Goal: Task Accomplishment & Management: Use online tool/utility

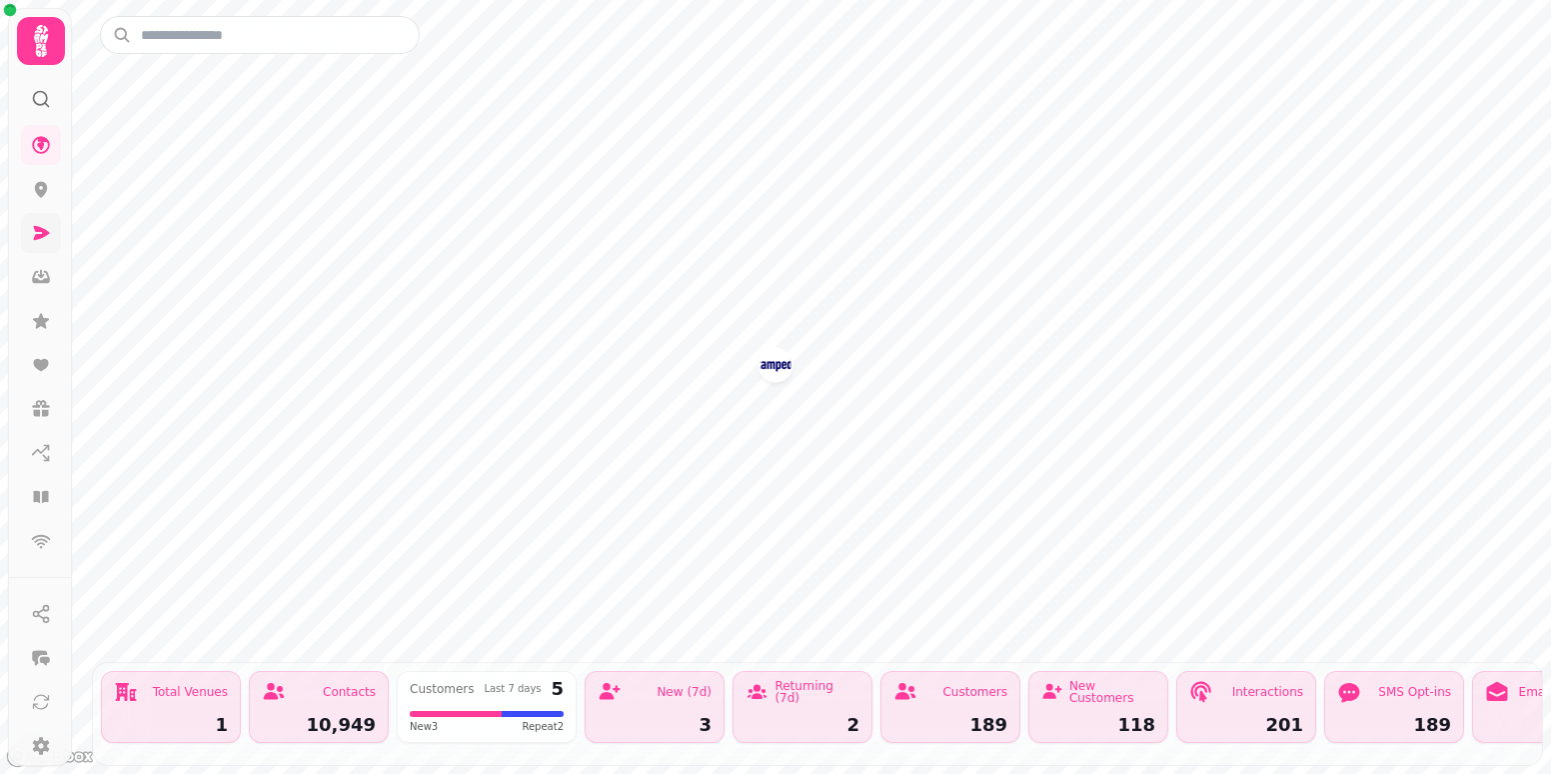
click at [42, 235] on icon at bounding box center [42, 233] width 16 height 14
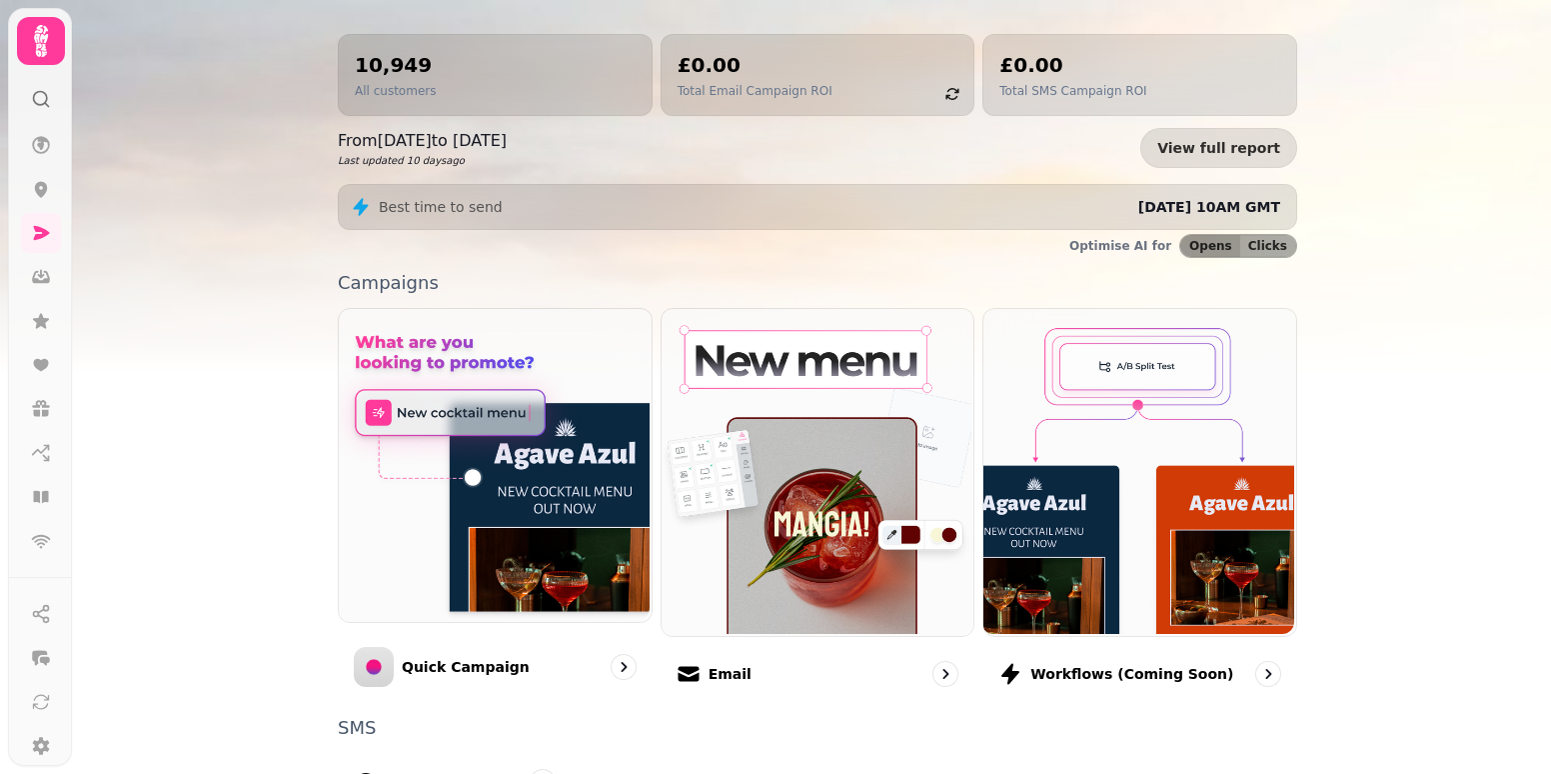
scroll to position [475, 0]
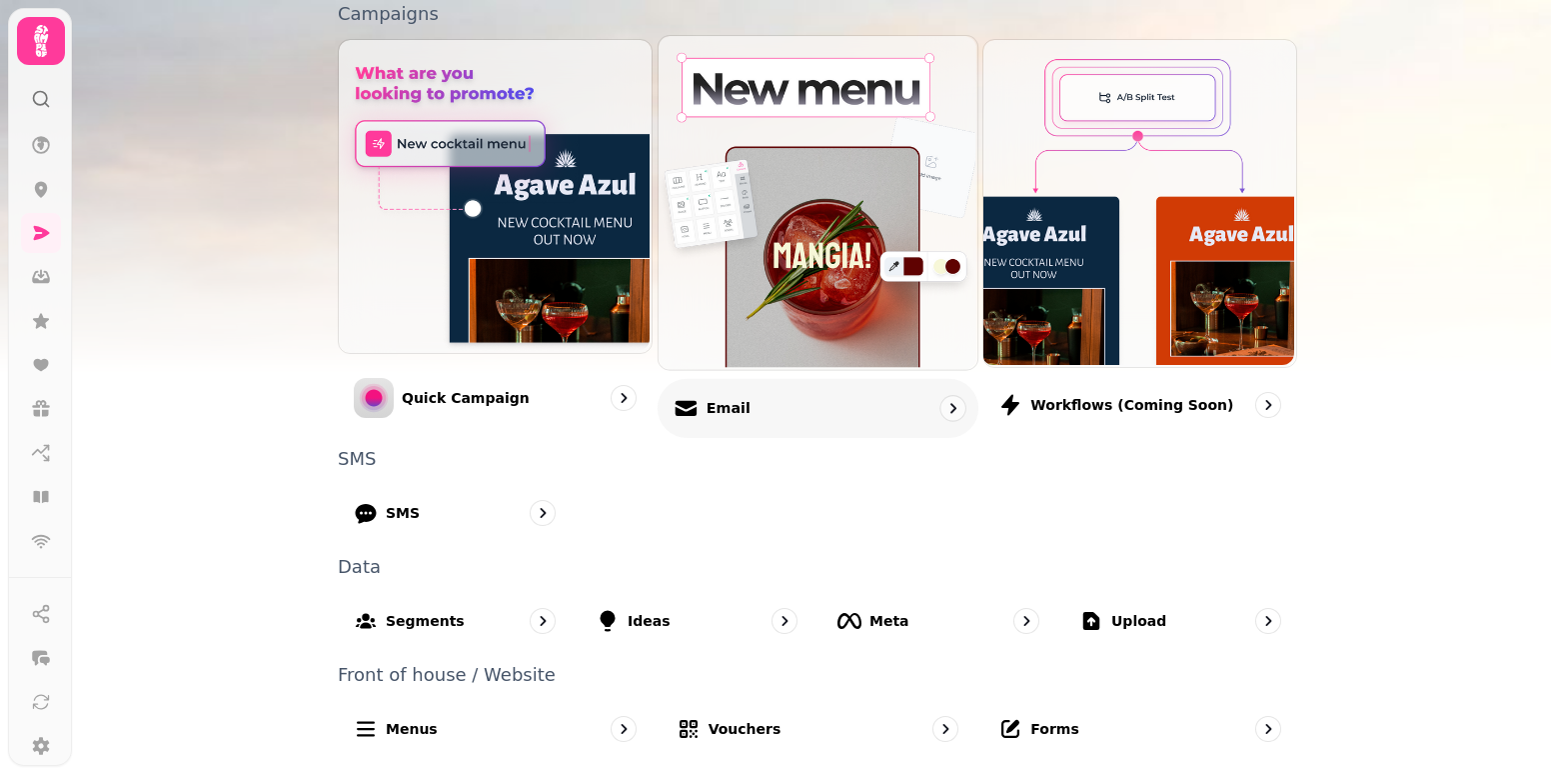
click at [783, 416] on div "Email" at bounding box center [818, 407] width 321 height 59
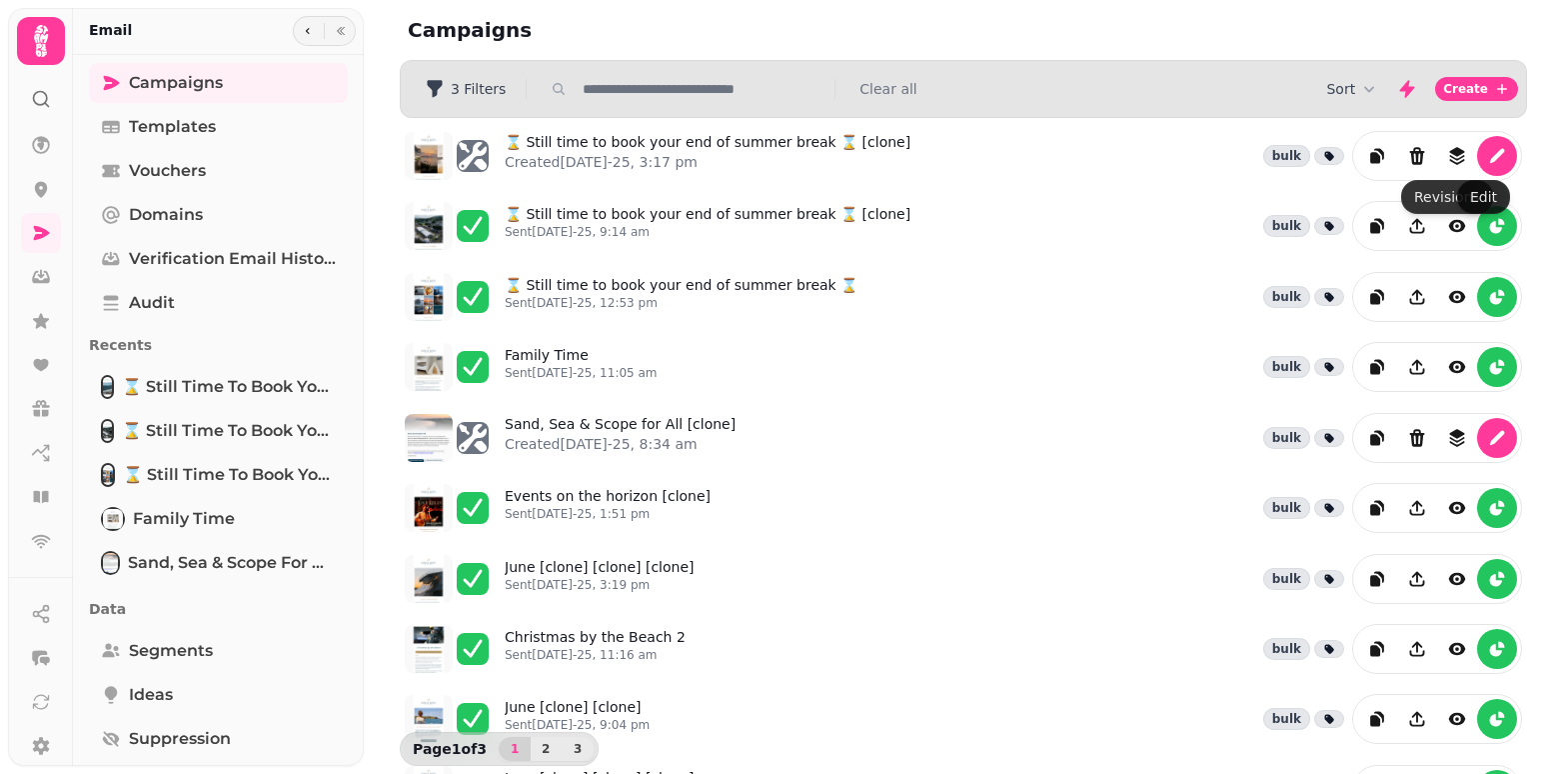
click at [1487, 147] on icon "edit" at bounding box center [1497, 156] width 20 height 20
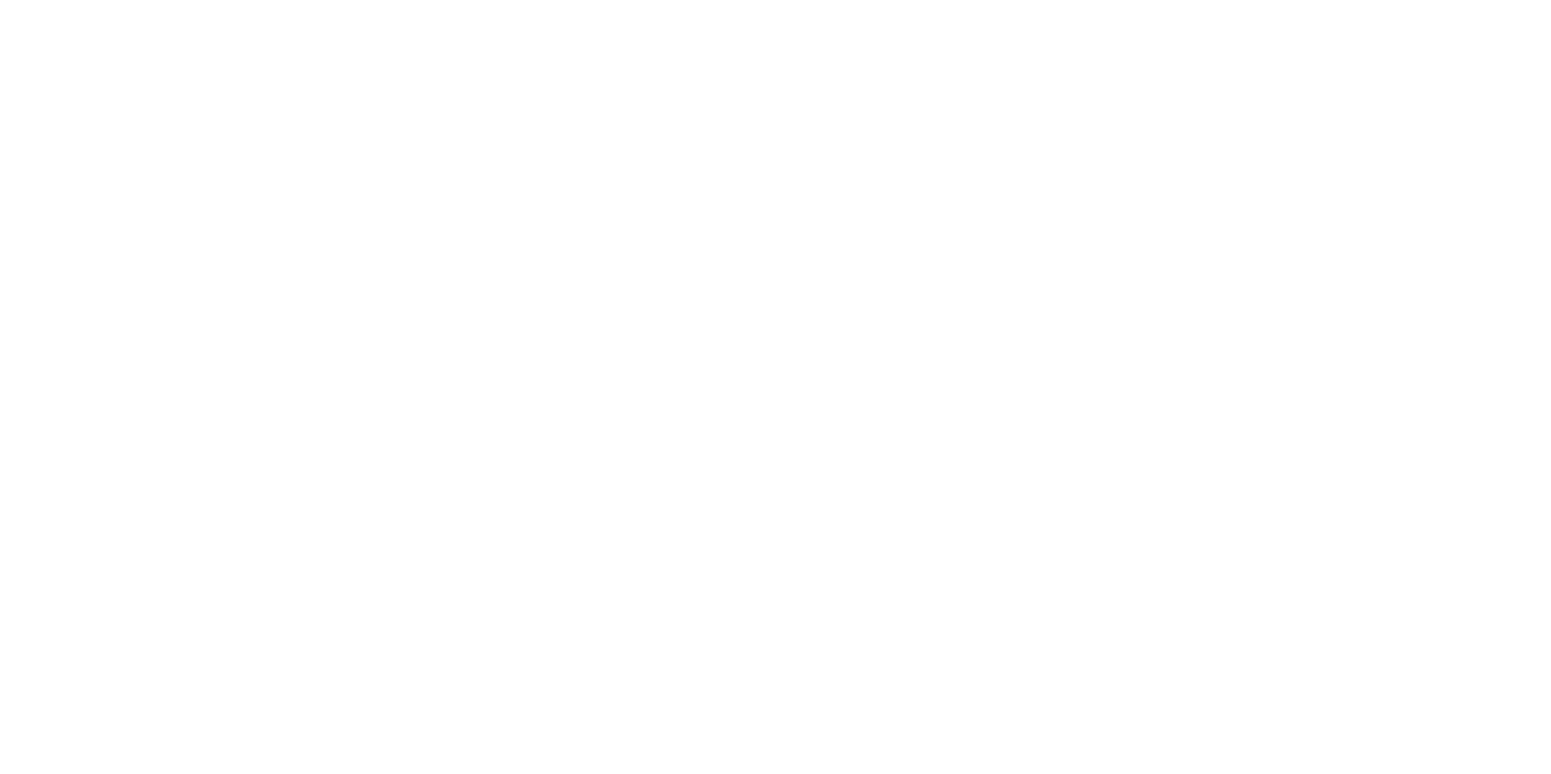
select select "**********"
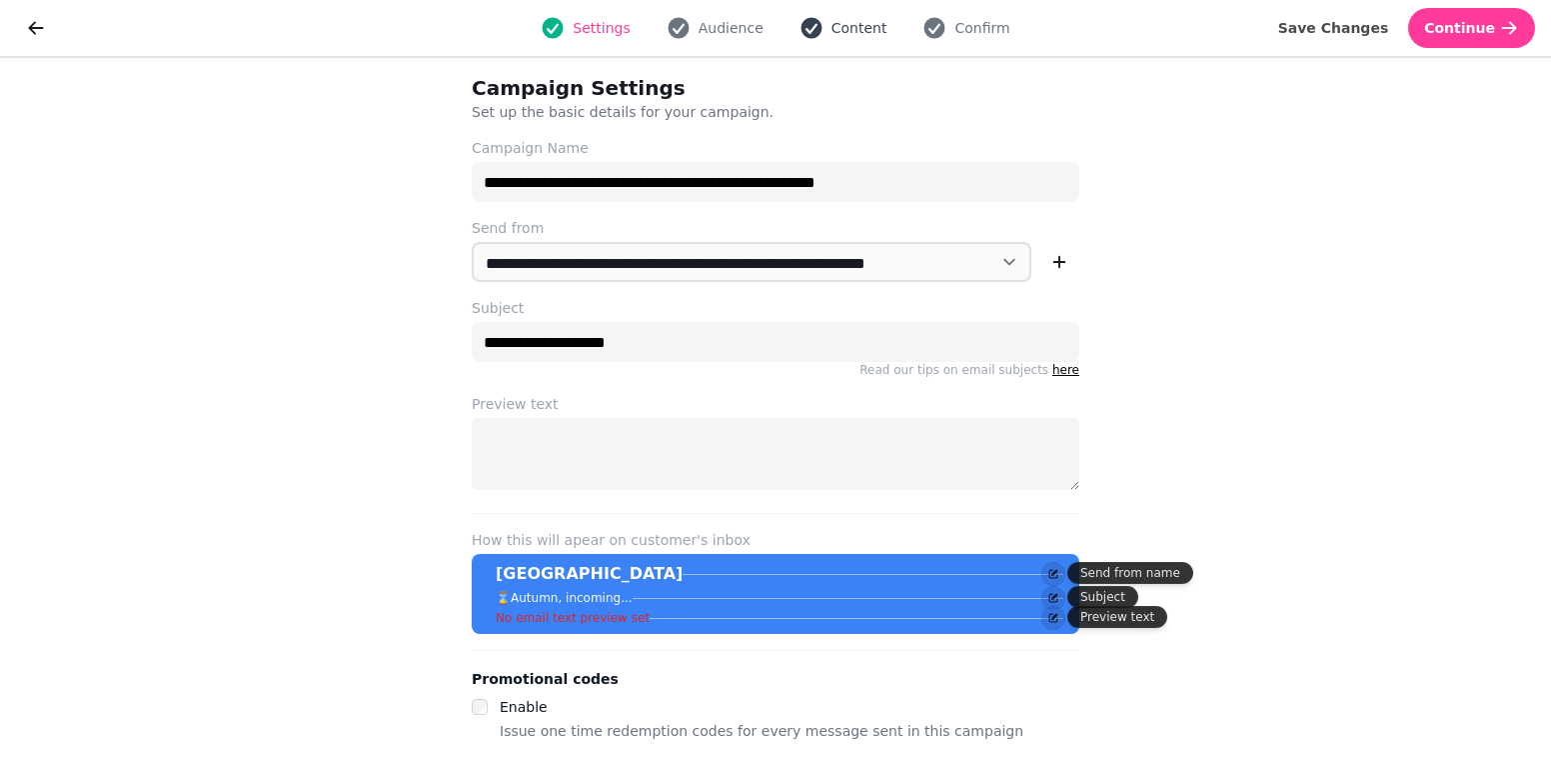
click at [869, 31] on span "Content" at bounding box center [859, 28] width 56 height 20
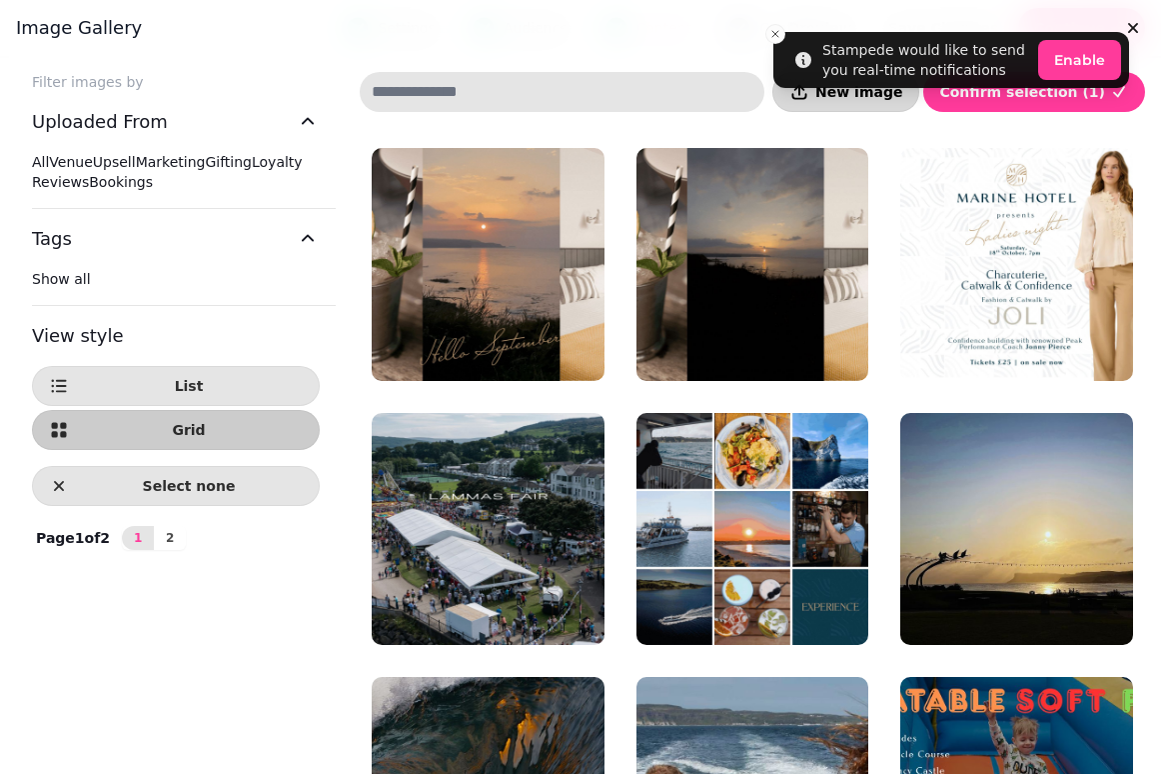
click at [876, 102] on button "New image" at bounding box center [846, 92] width 147 height 40
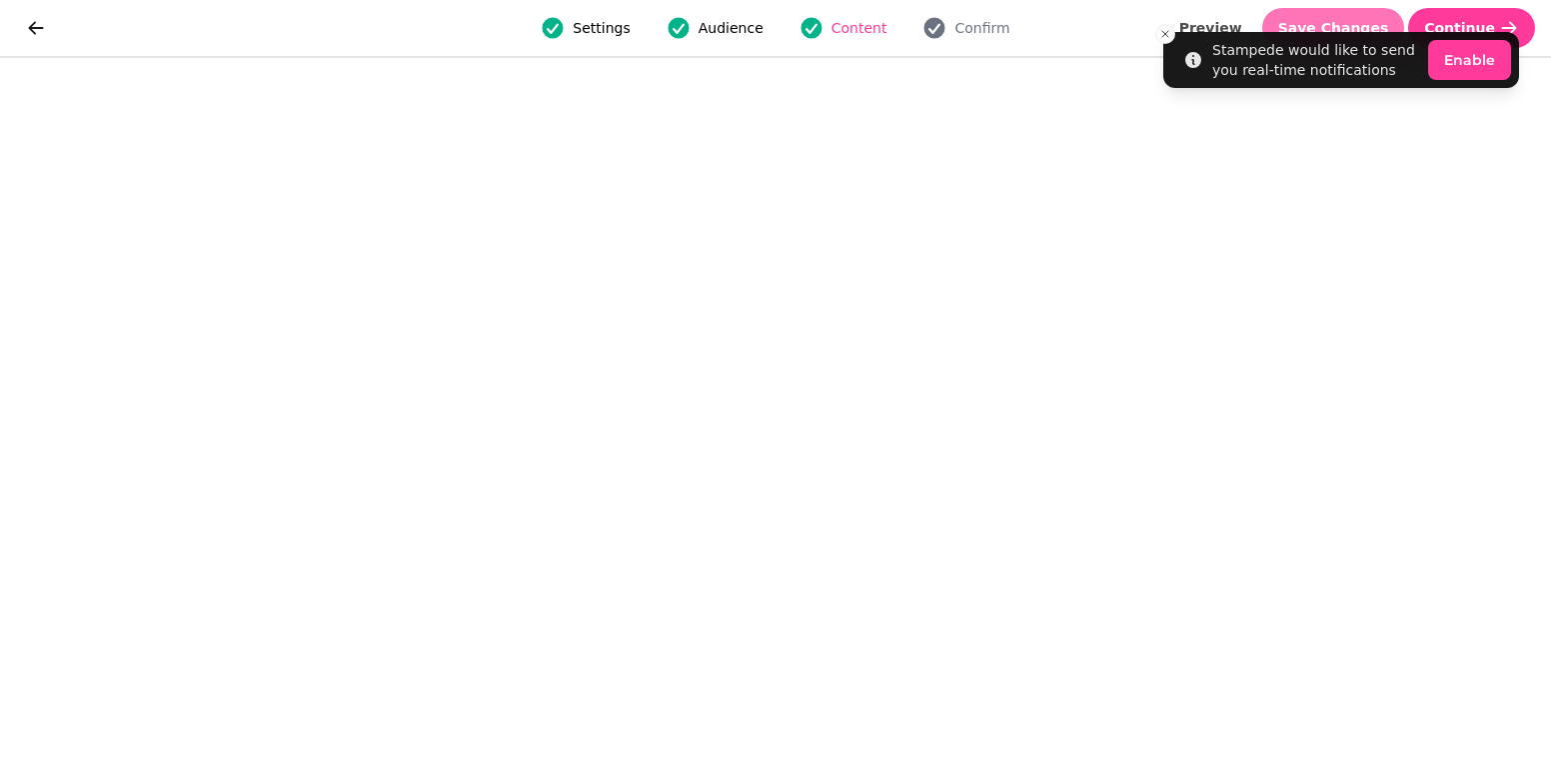
click at [1326, 11] on button "Save Changes" at bounding box center [1333, 28] width 143 height 40
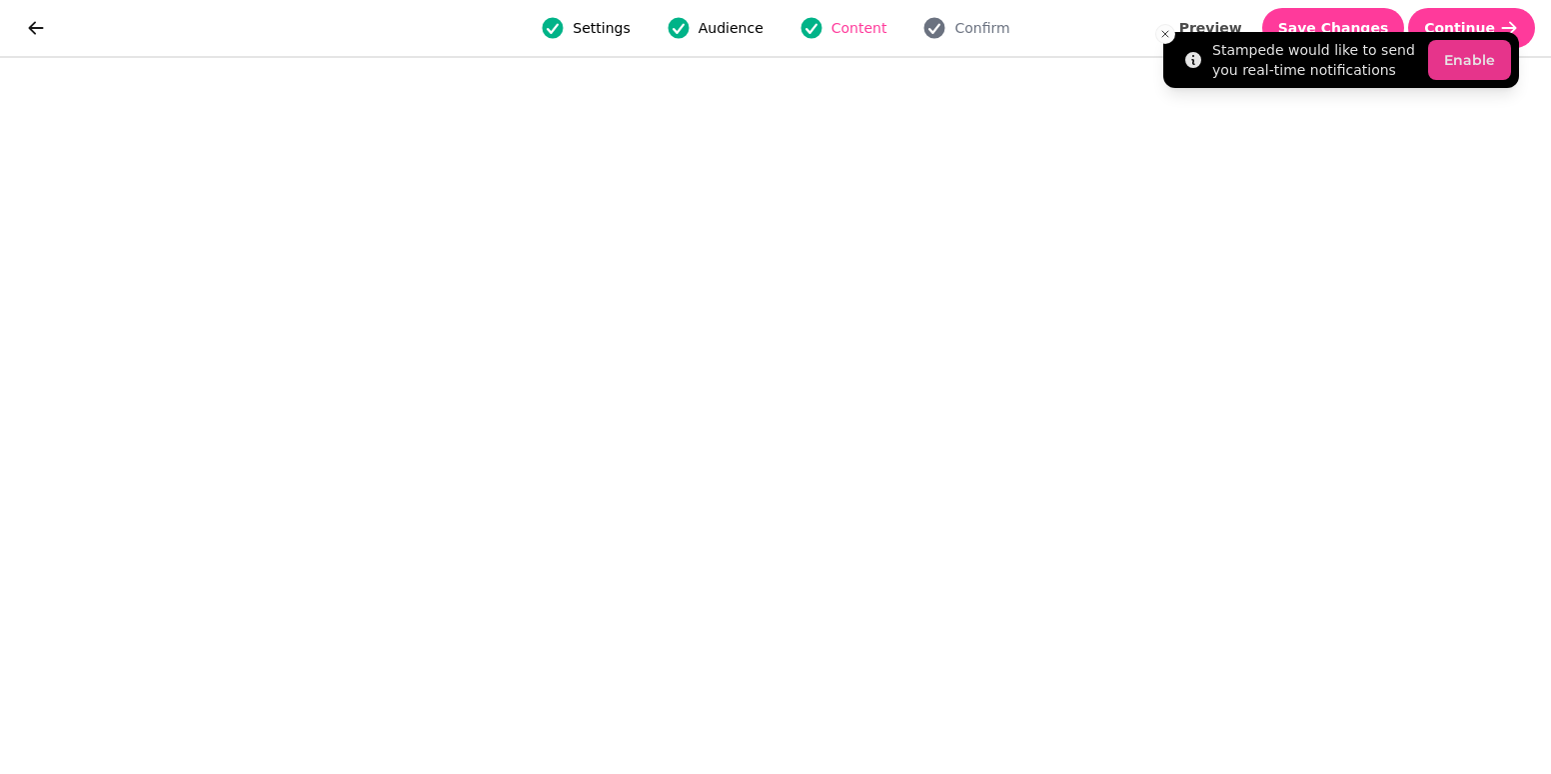
click at [1477, 58] on button "Enable" at bounding box center [1469, 60] width 83 height 40
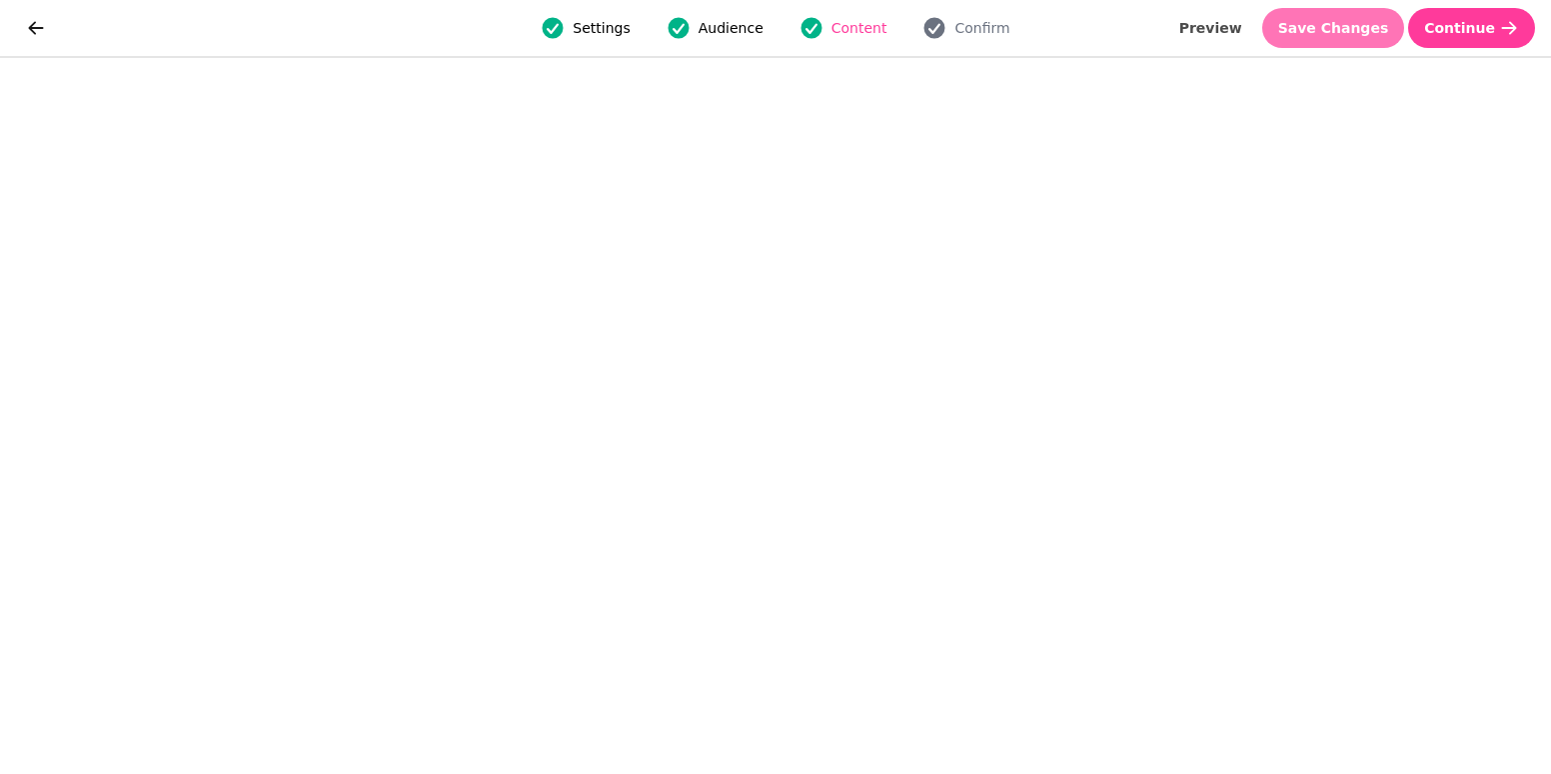
click at [1358, 30] on span "Save Changes" at bounding box center [1333, 28] width 111 height 14
click at [1339, 34] on span "Save Changes" at bounding box center [1333, 28] width 111 height 14
click at [1345, 33] on span "Save Changes" at bounding box center [1333, 28] width 111 height 14
click at [1333, 30] on span "Save Changes" at bounding box center [1333, 28] width 111 height 14
